Goal: Task Accomplishment & Management: Manage account settings

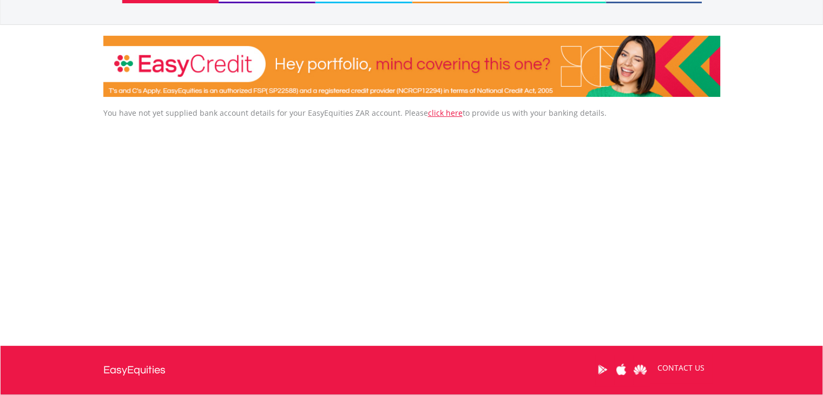
scroll to position [86, 0]
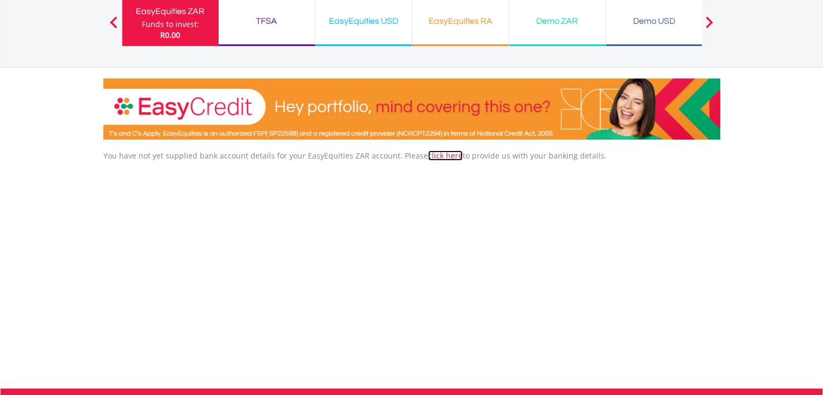
click at [436, 156] on link "click here" at bounding box center [445, 155] width 35 height 10
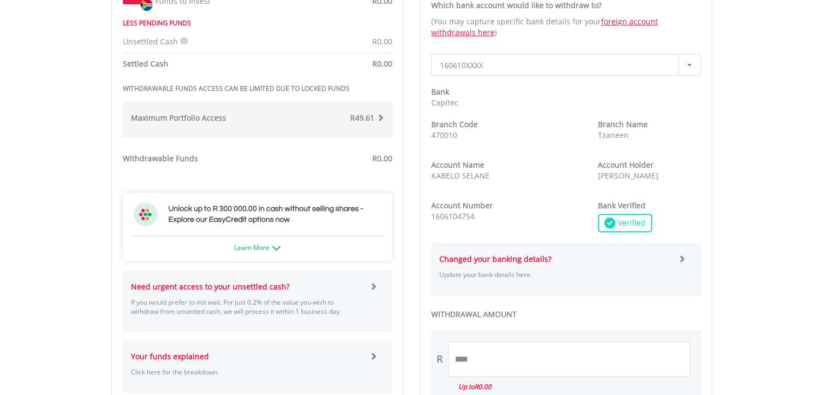
scroll to position [398, 0]
click at [383, 117] on span at bounding box center [381, 118] width 8 height 8
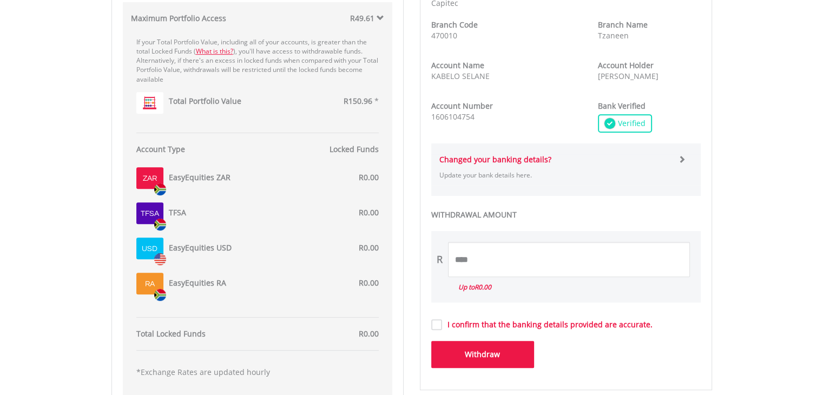
scroll to position [459, 0]
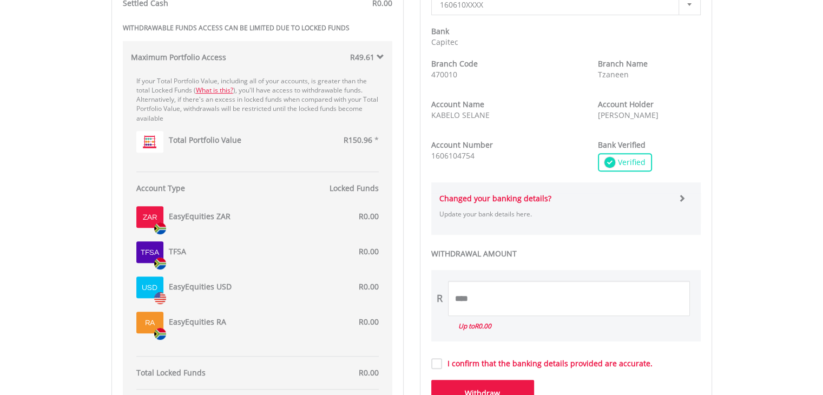
click at [362, 137] on span "R150.96" at bounding box center [358, 140] width 29 height 10
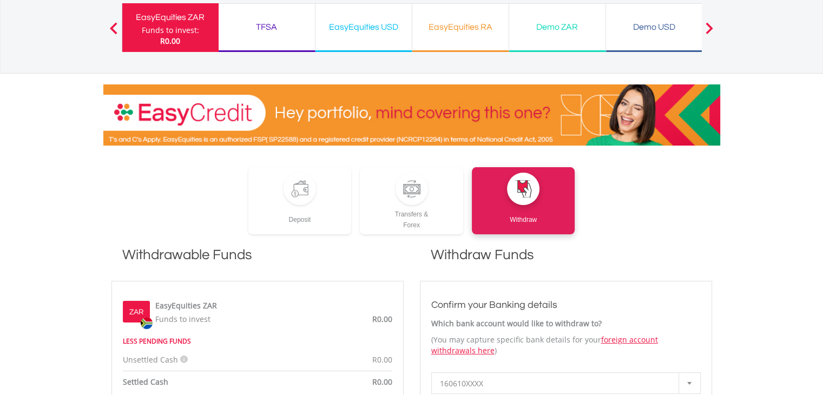
scroll to position [0, 0]
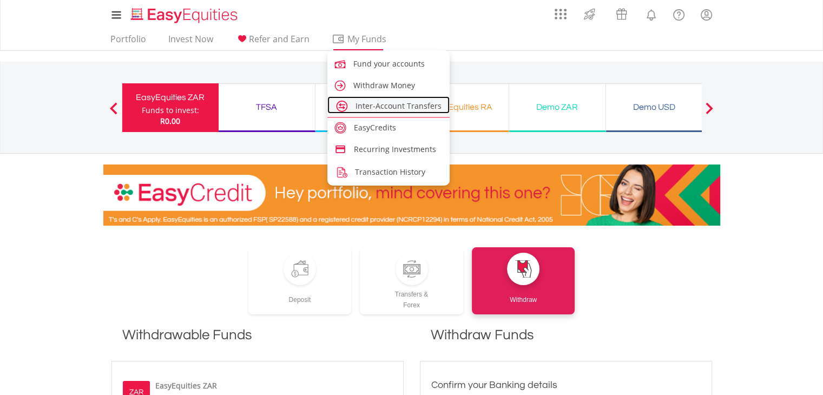
click at [386, 107] on span "Inter-Account Transfers" at bounding box center [398, 106] width 86 height 10
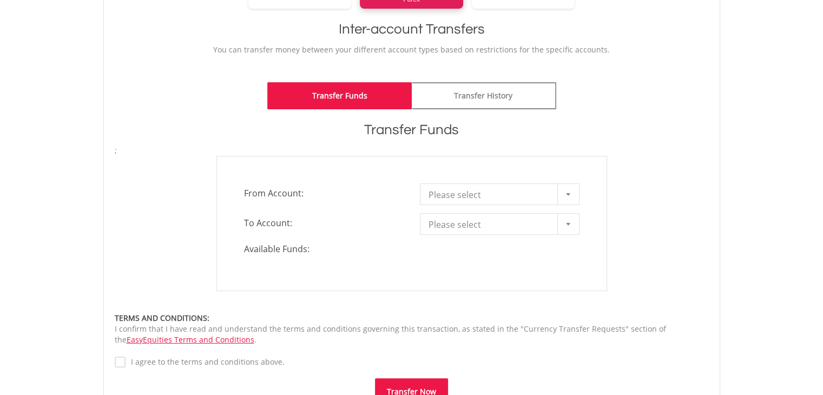
scroll to position [216, 0]
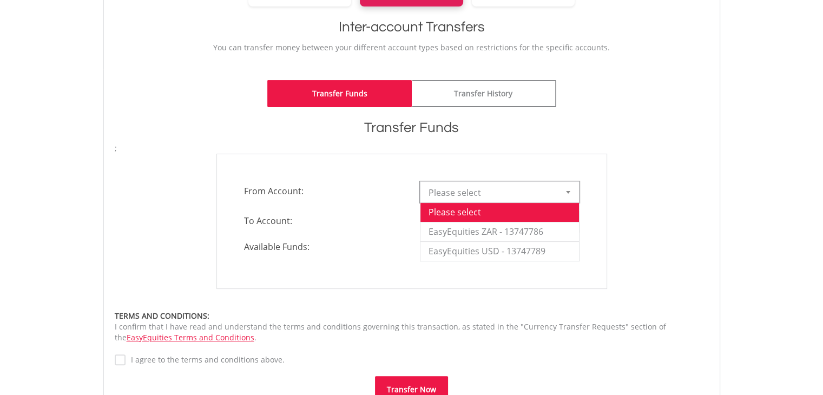
click at [554, 193] on span "Please select" at bounding box center [492, 193] width 126 height 22
click at [542, 237] on li "EasyEquities ZAR - 13747786" at bounding box center [499, 231] width 159 height 19
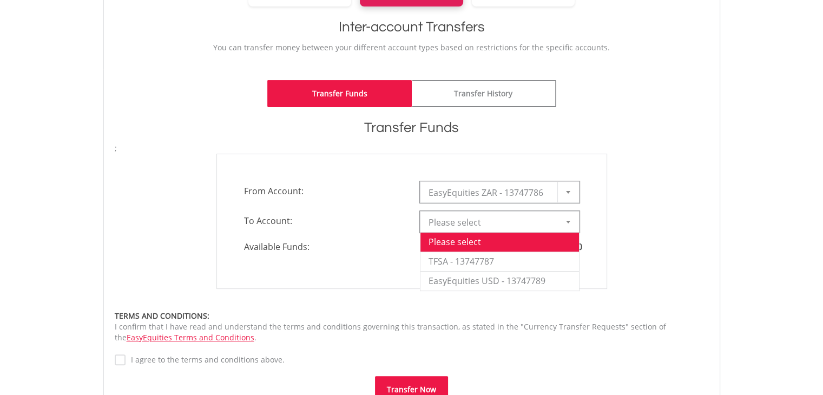
click at [563, 215] on div at bounding box center [568, 222] width 22 height 21
click at [487, 261] on li "TFSA - 13747787" at bounding box center [499, 261] width 159 height 19
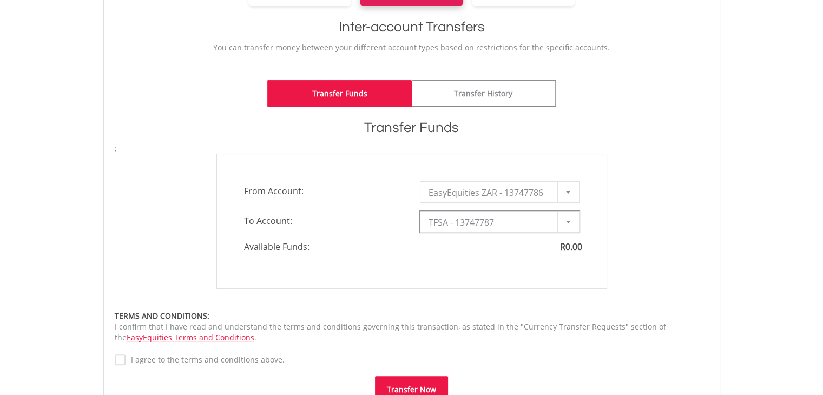
type input "*"
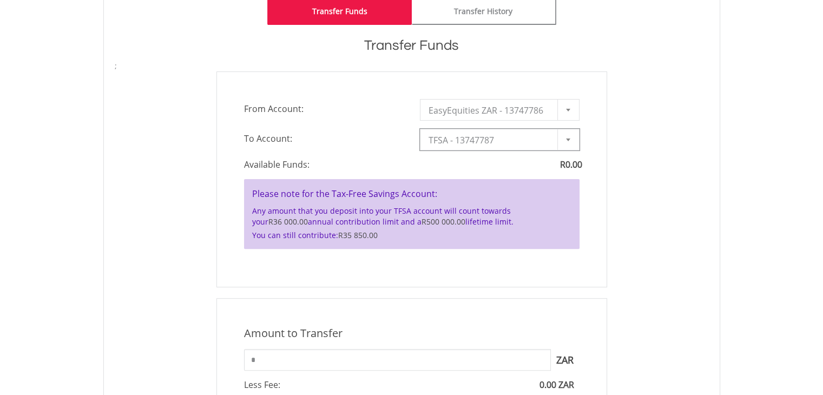
scroll to position [288, 0]
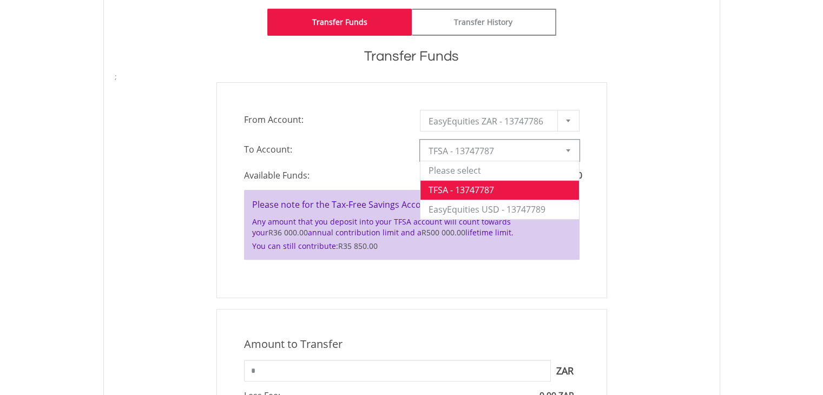
click at [571, 141] on div at bounding box center [568, 150] width 22 height 21
click at [502, 205] on li "EasyEquities USD - 13747789" at bounding box center [499, 209] width 159 height 19
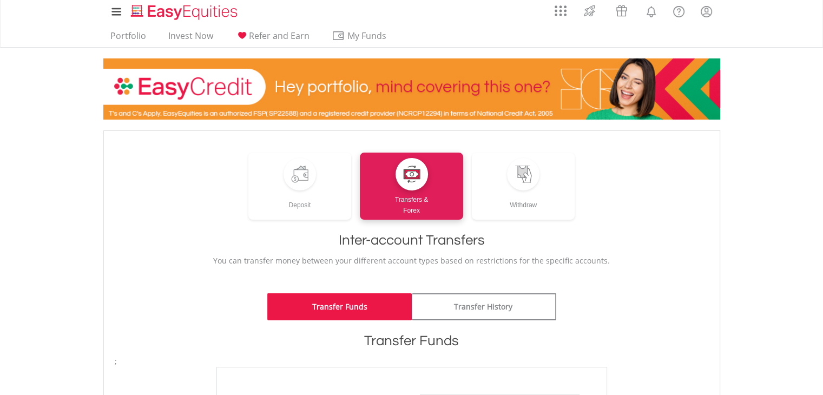
scroll to position [0, 0]
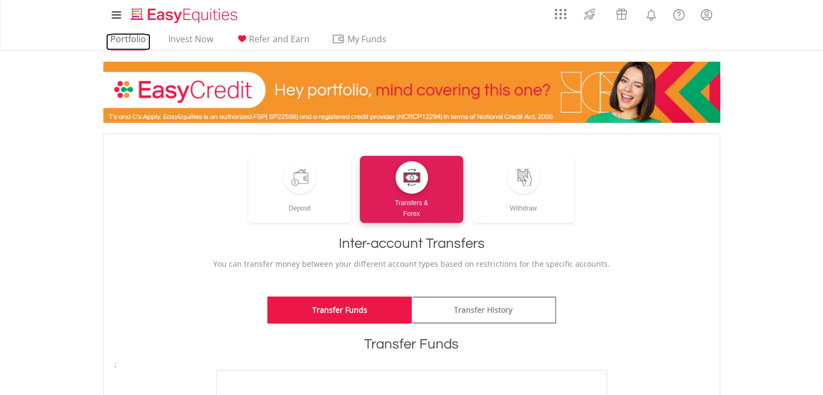
click at [125, 34] on link "Portfolio" at bounding box center [128, 42] width 44 height 17
click at [128, 39] on link "Portfolio" at bounding box center [128, 42] width 44 height 17
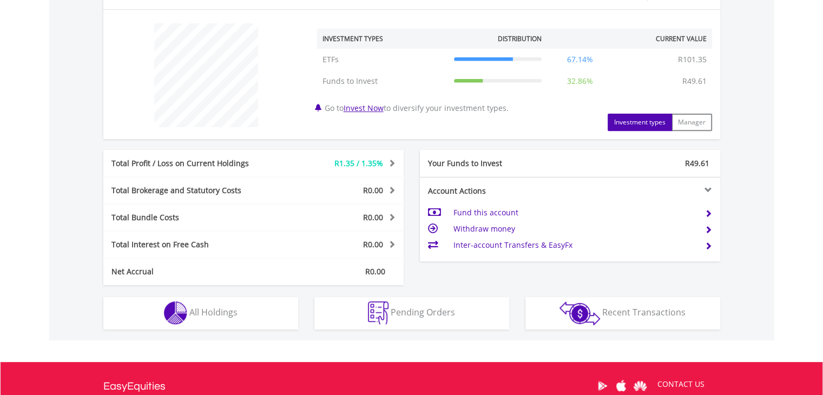
scroll to position [399, 0]
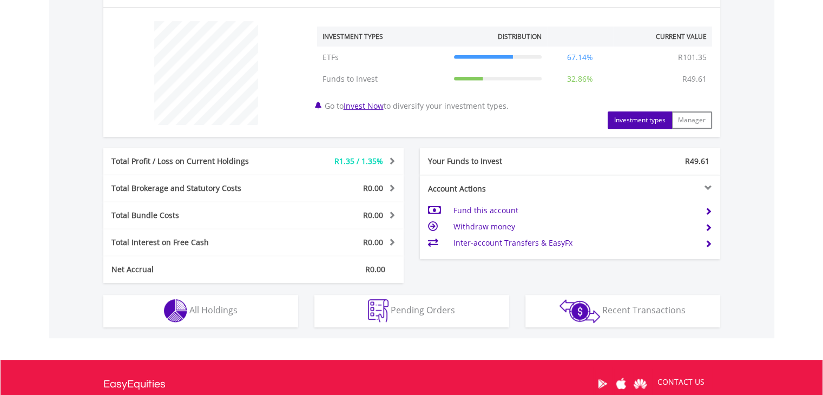
click at [680, 187] on div at bounding box center [645, 188] width 150 height 8
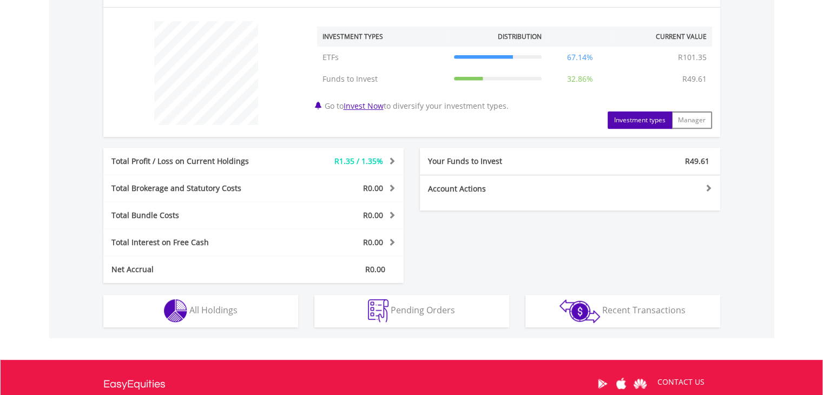
click at [680, 187] on div at bounding box center [645, 188] width 150 height 8
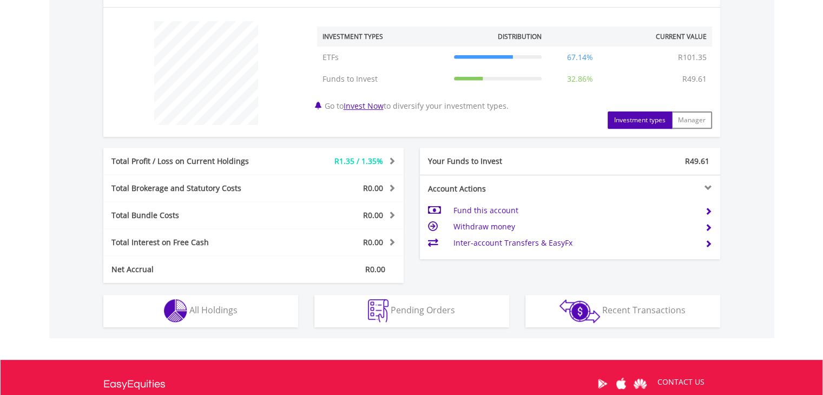
click at [701, 222] on td at bounding box center [704, 227] width 16 height 16
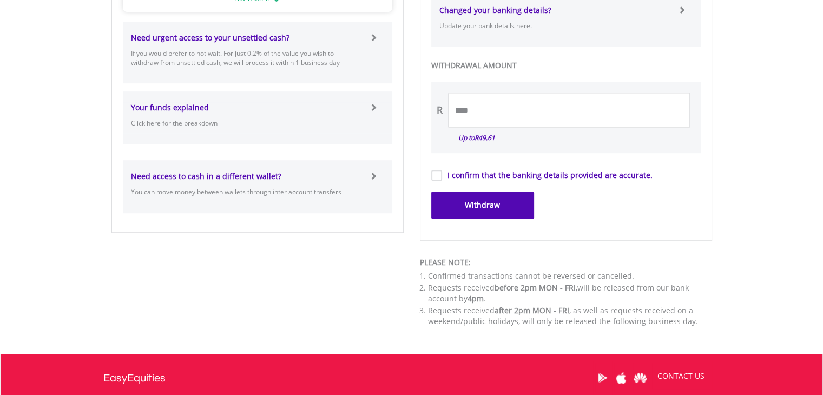
scroll to position [649, 0]
